Goal: Information Seeking & Learning: Learn about a topic

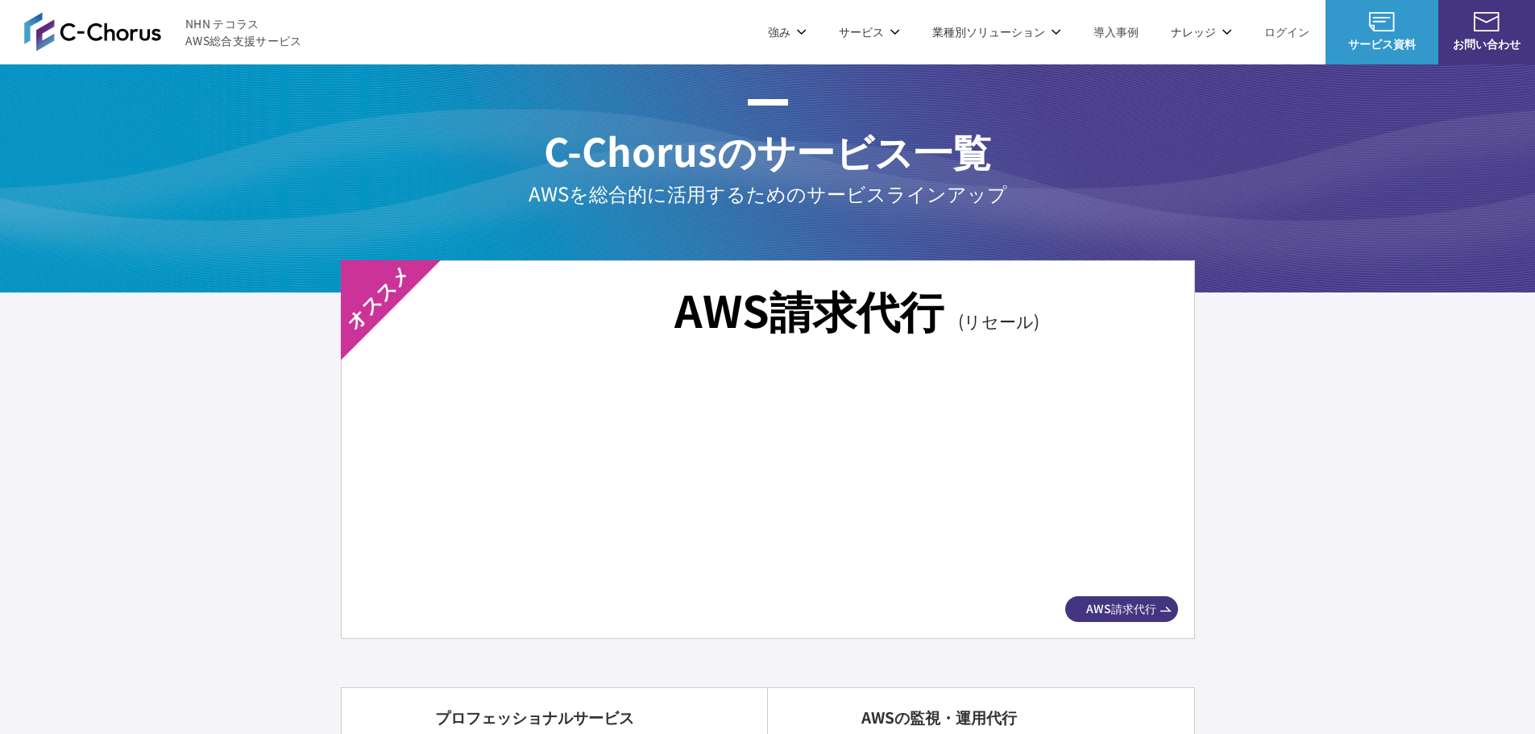
scroll to position [2821, 0]
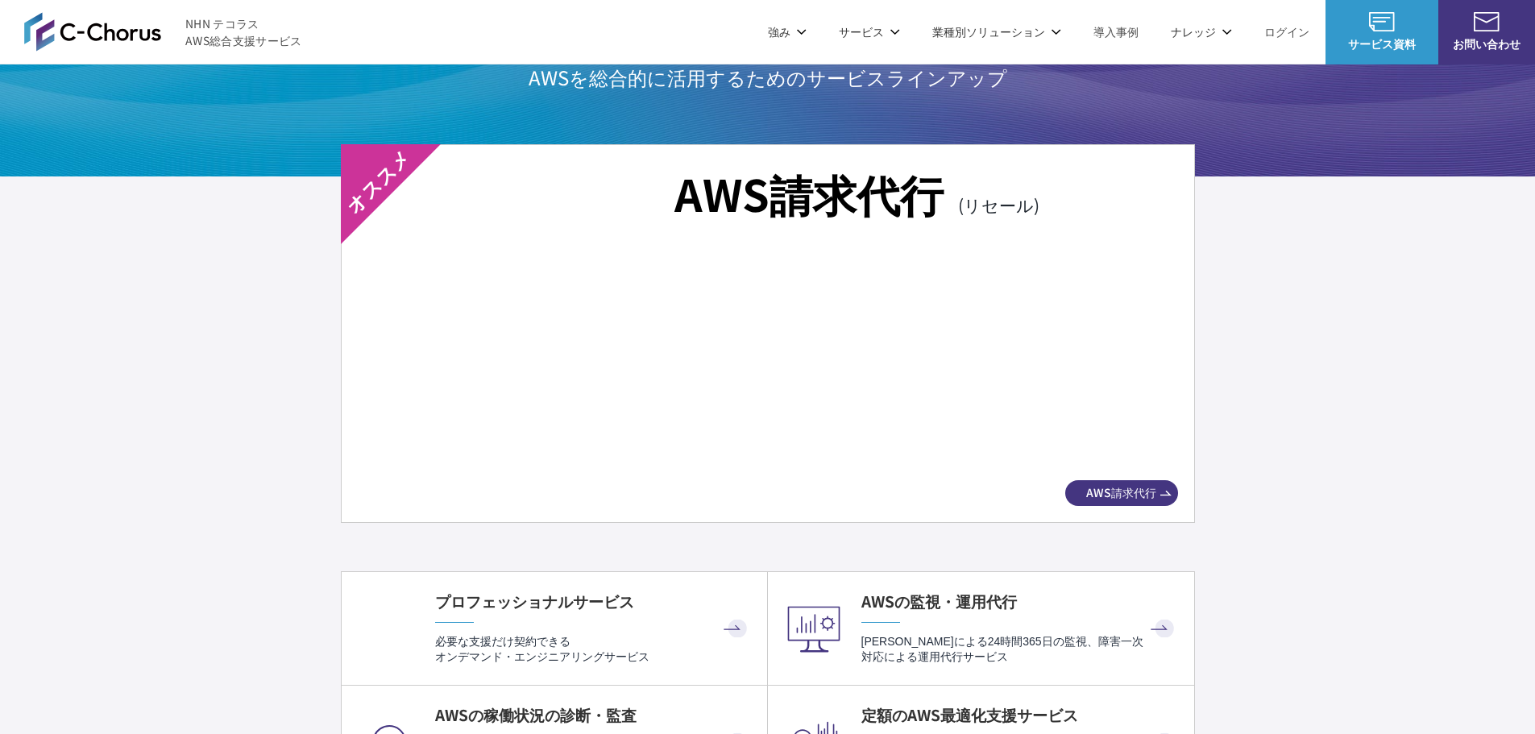
click at [875, 406] on img at bounding box center [767, 360] width 763 height 213
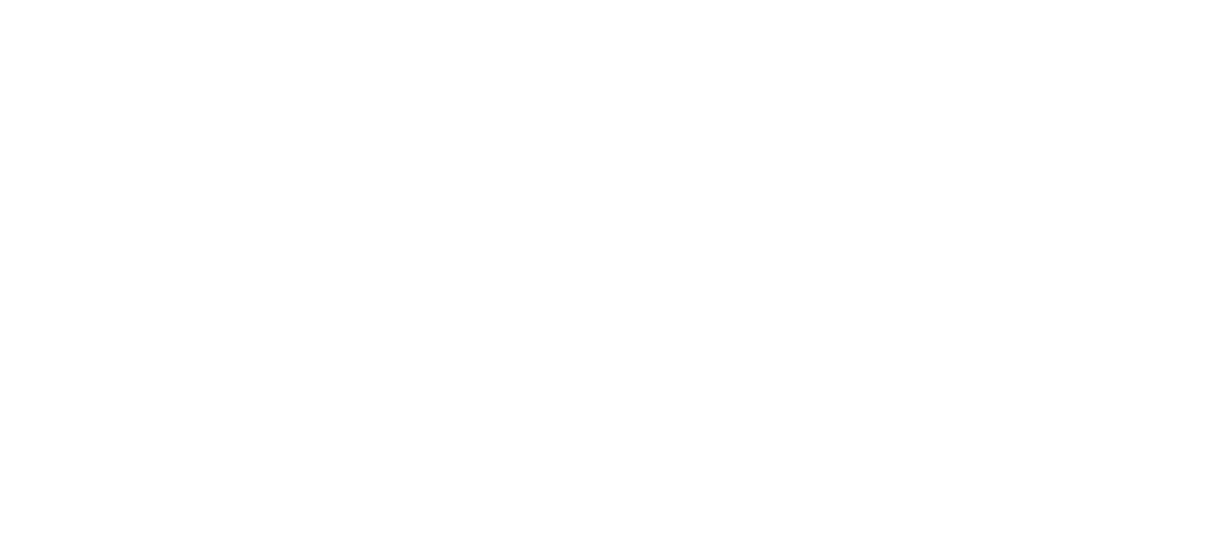
scroll to position [4191, 0]
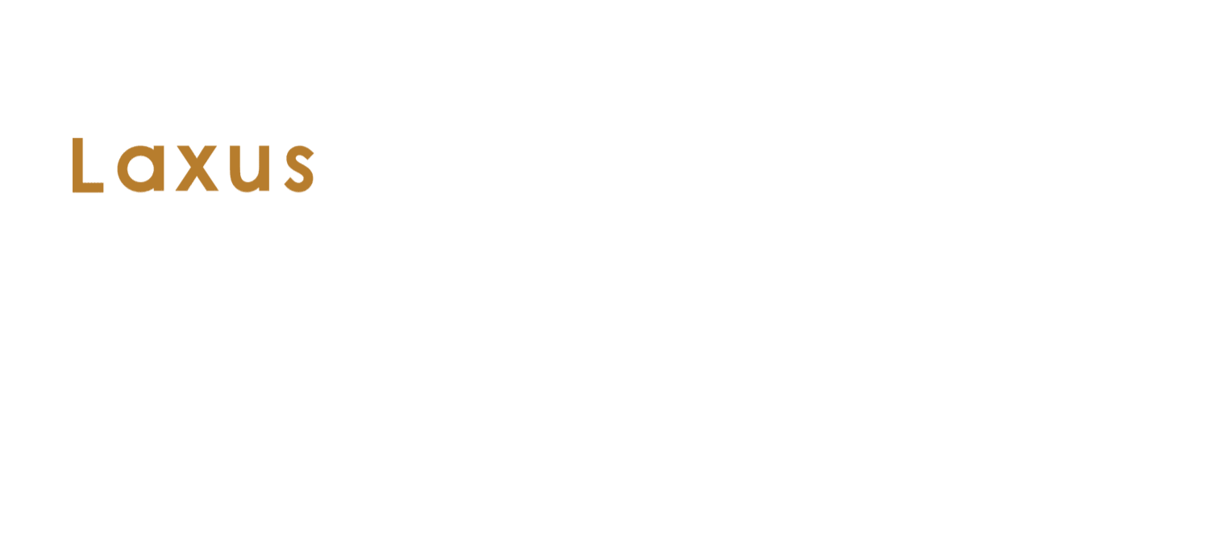
scroll to position [7489, 0]
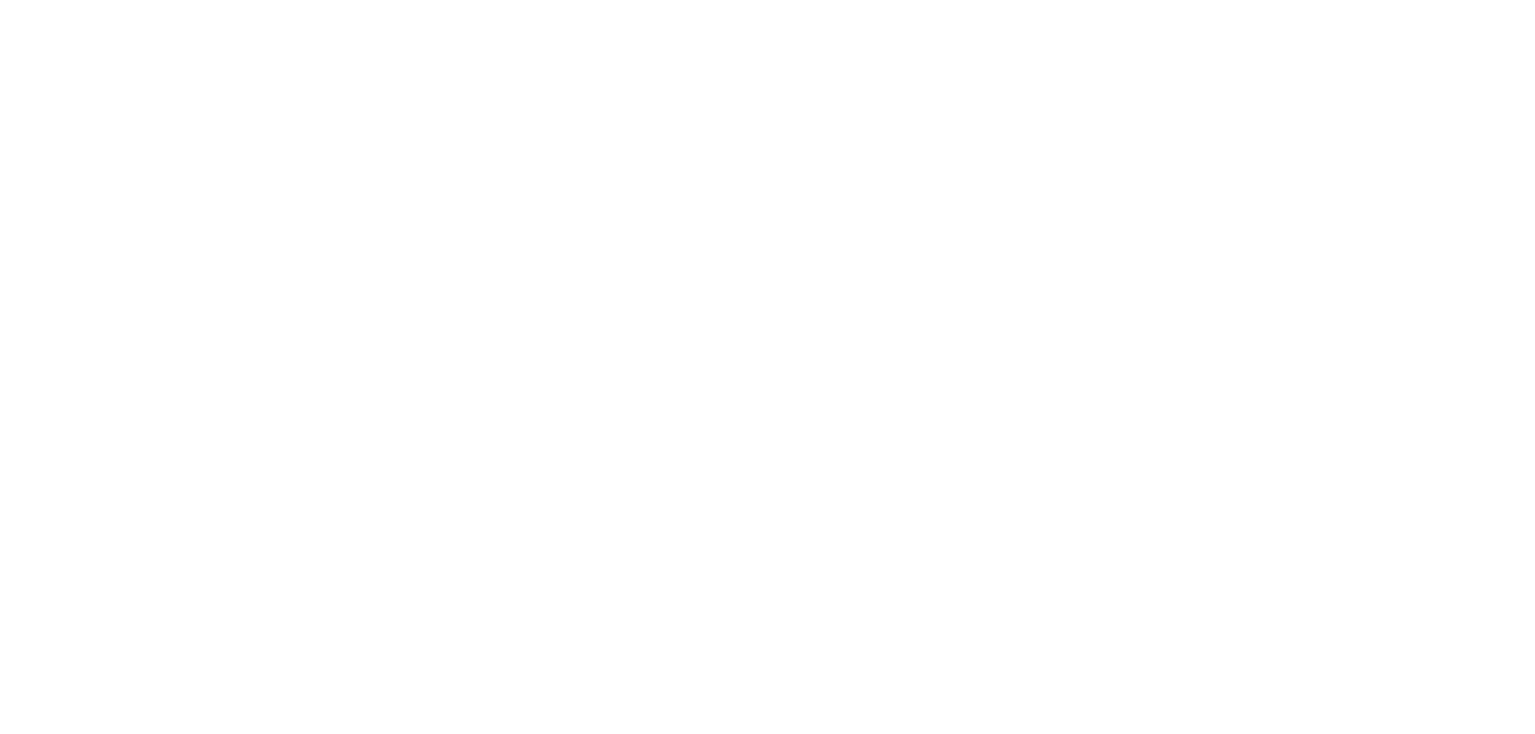
scroll to position [4024, 0]
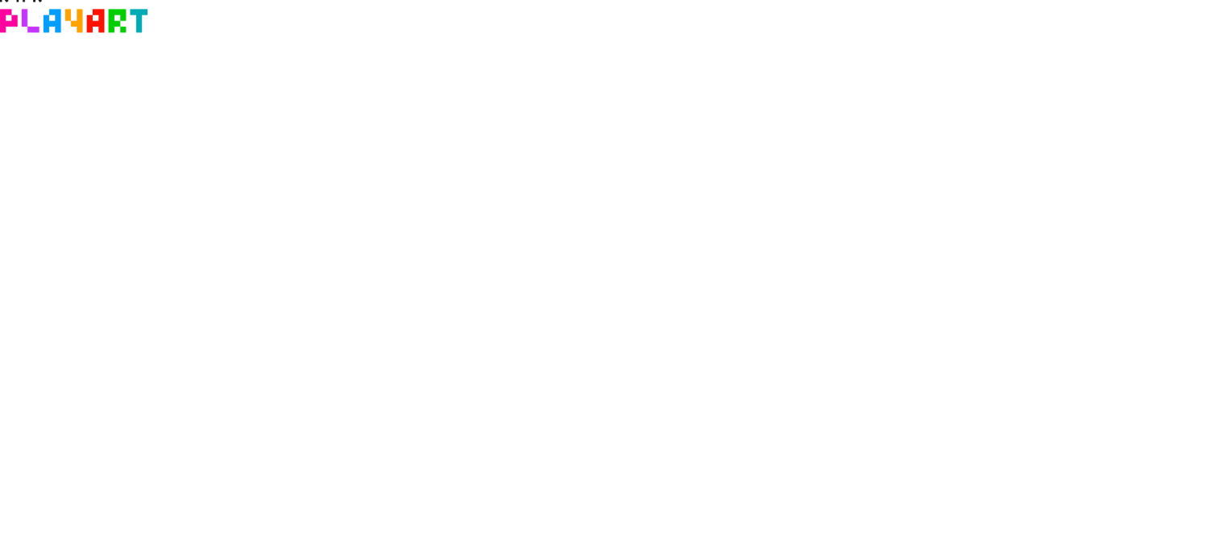
scroll to position [2898, 0]
